Goal: Find specific page/section: Find specific page/section

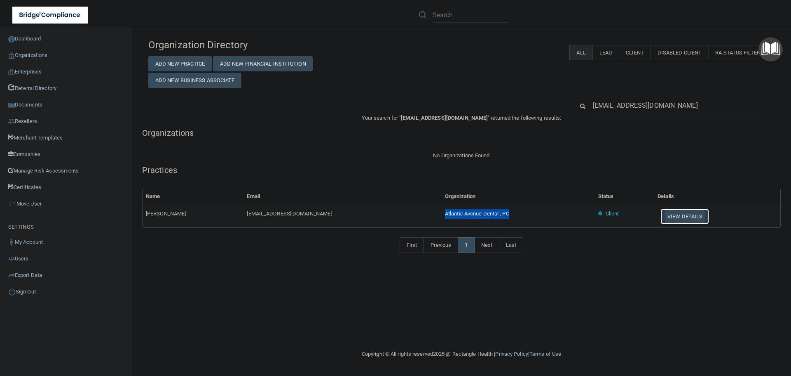
click at [688, 216] on button "View Details" at bounding box center [685, 216] width 49 height 15
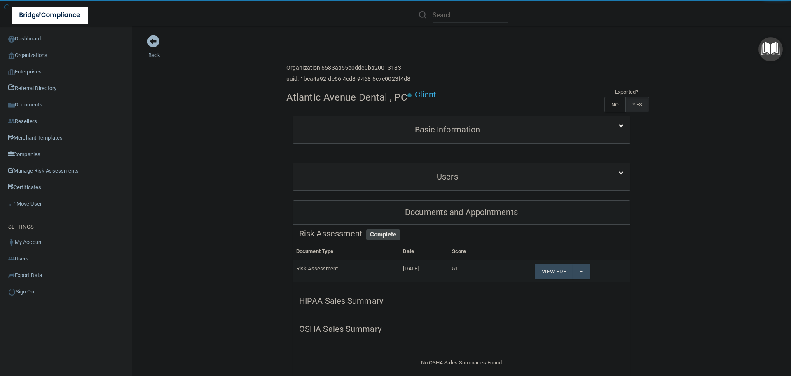
click at [445, 187] on div "Users" at bounding box center [461, 176] width 337 height 27
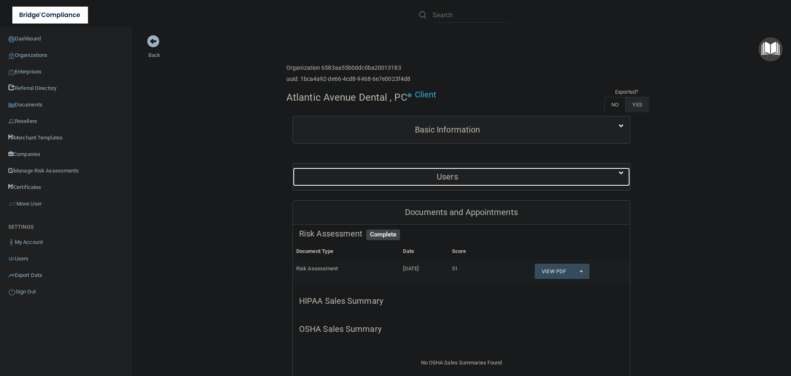
click at [444, 185] on div "Users" at bounding box center [447, 176] width 309 height 19
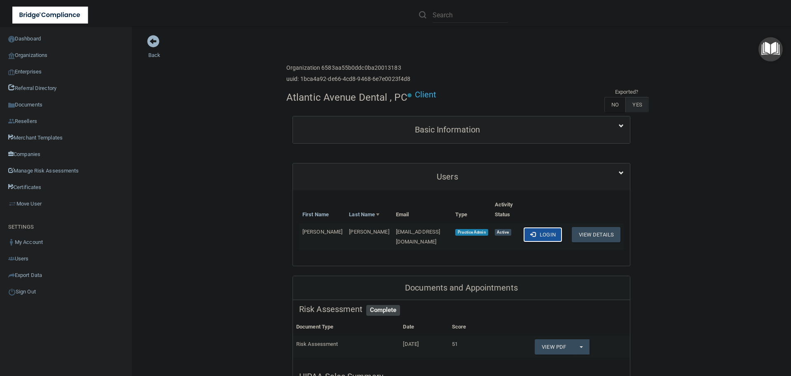
click at [539, 237] on button "Login" at bounding box center [543, 234] width 39 height 15
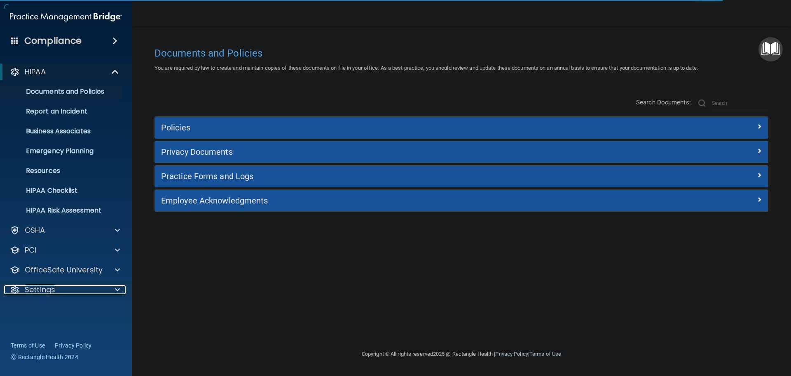
click at [120, 290] on div at bounding box center [116, 289] width 21 height 10
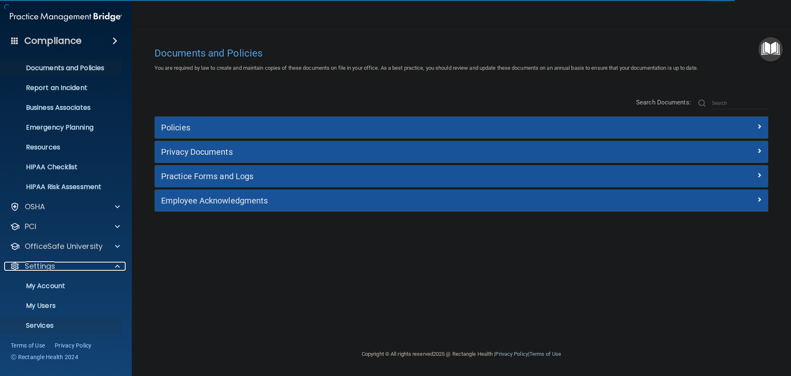
scroll to position [46, 0]
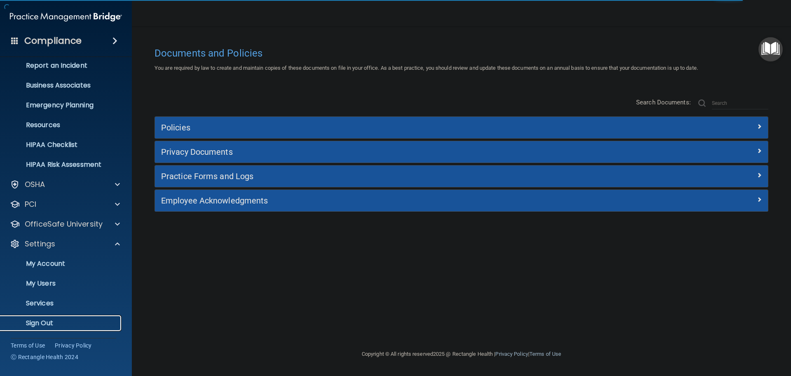
click at [42, 324] on p "Sign Out" at bounding box center [61, 323] width 113 height 8
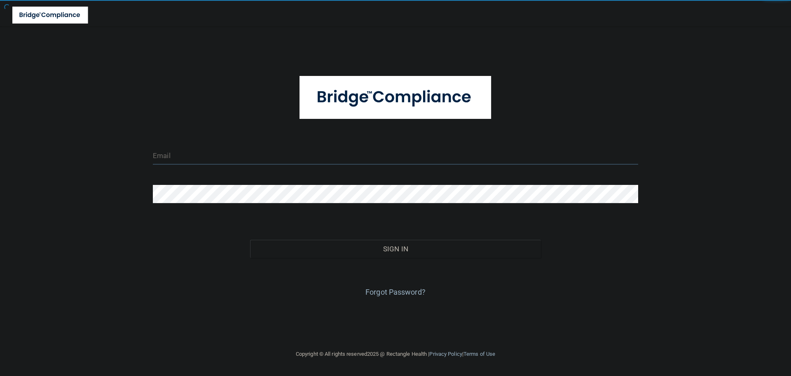
type input "[EMAIL_ADDRESS][DOMAIN_NAME]"
